Goal: Information Seeking & Learning: Learn about a topic

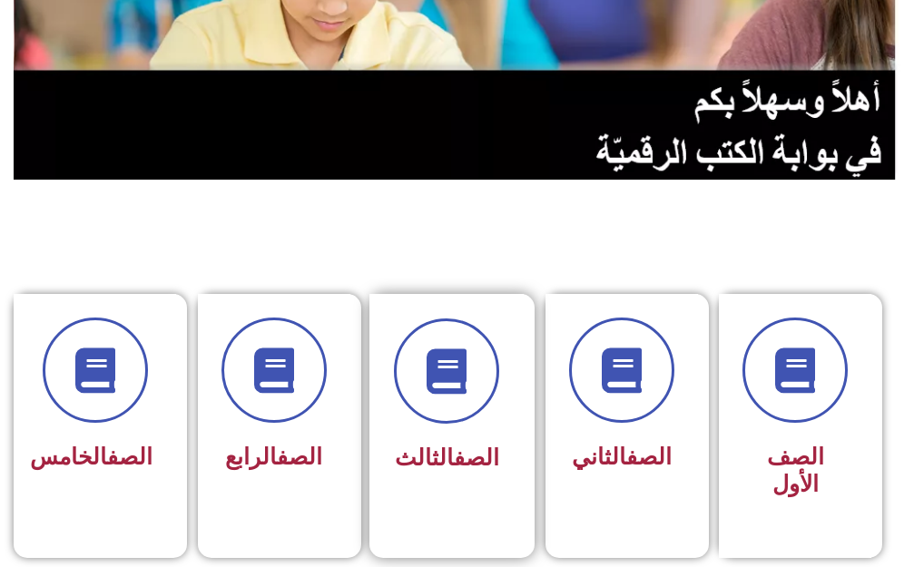
scroll to position [272, 0]
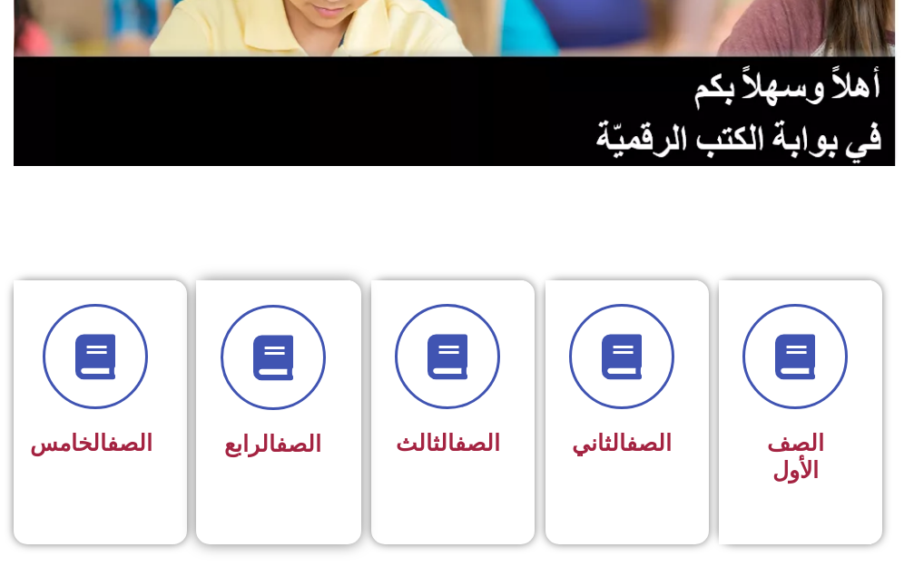
click at [292, 446] on link "الصف" at bounding box center [298, 444] width 45 height 26
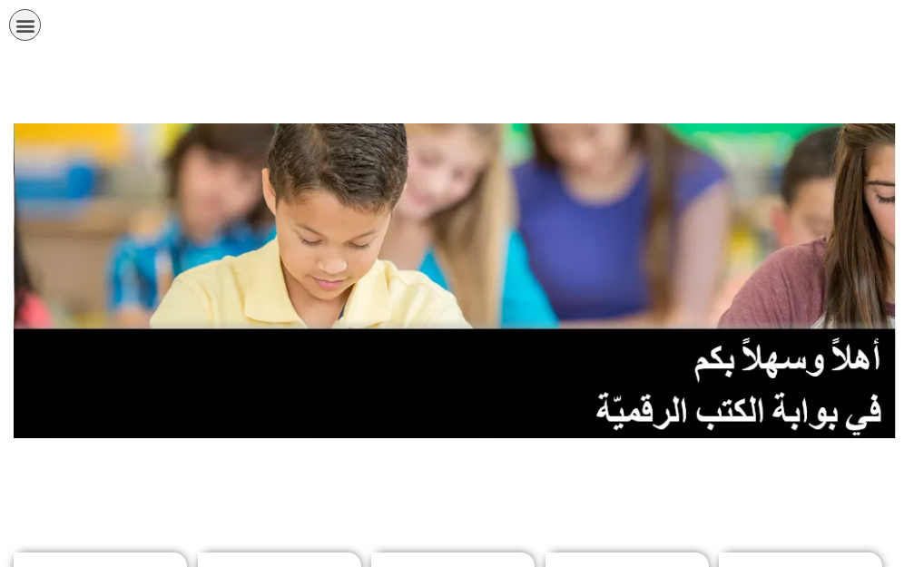
scroll to position [272, 0]
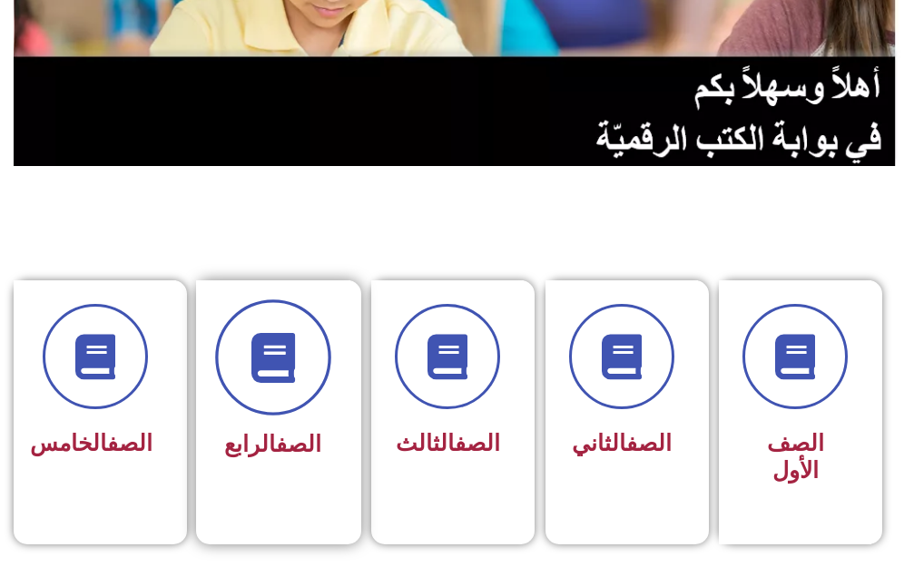
click at [250, 358] on icon at bounding box center [273, 357] width 50 height 50
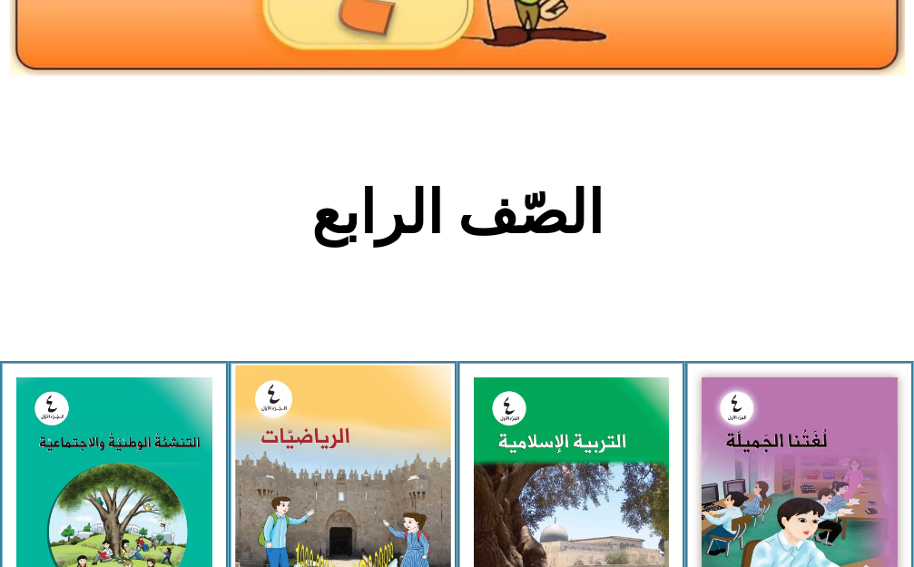
scroll to position [272, 0]
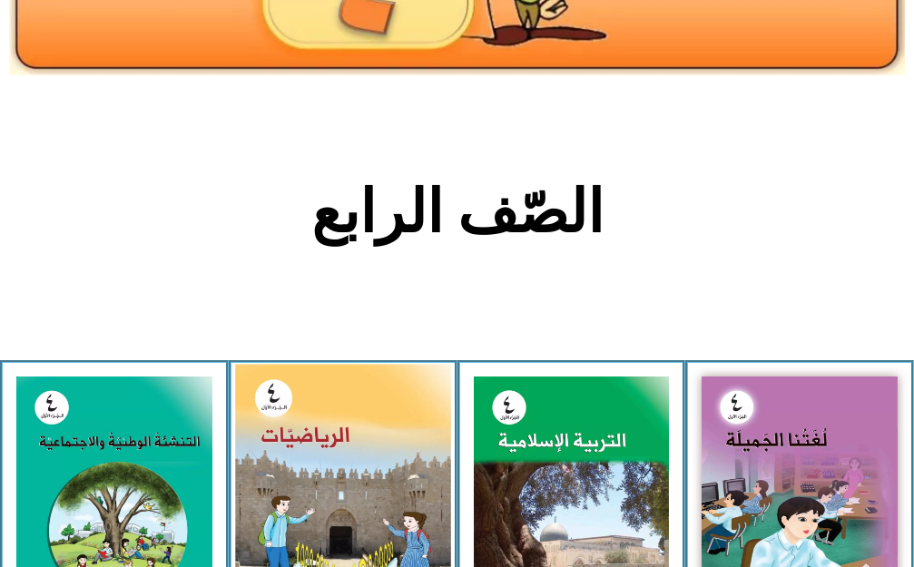
click at [314, 437] on img at bounding box center [342, 499] width 215 height 270
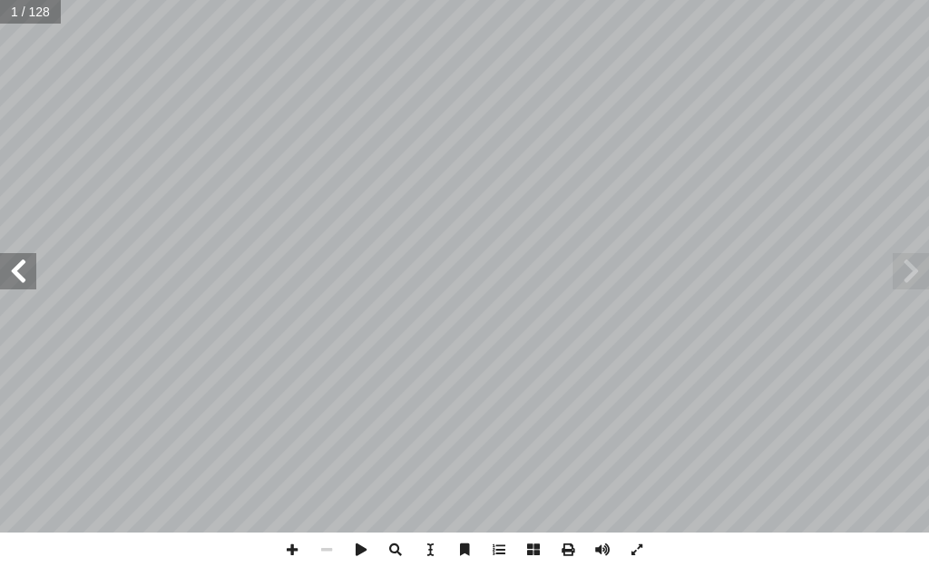
click at [34, 14] on input "text" at bounding box center [30, 12] width 61 height 24
type input "**"
click at [16, 266] on span at bounding box center [18, 271] width 36 height 36
click at [289, 554] on span at bounding box center [292, 550] width 34 height 34
click at [20, 264] on span at bounding box center [18, 271] width 36 height 36
